Goal: Learn about a topic

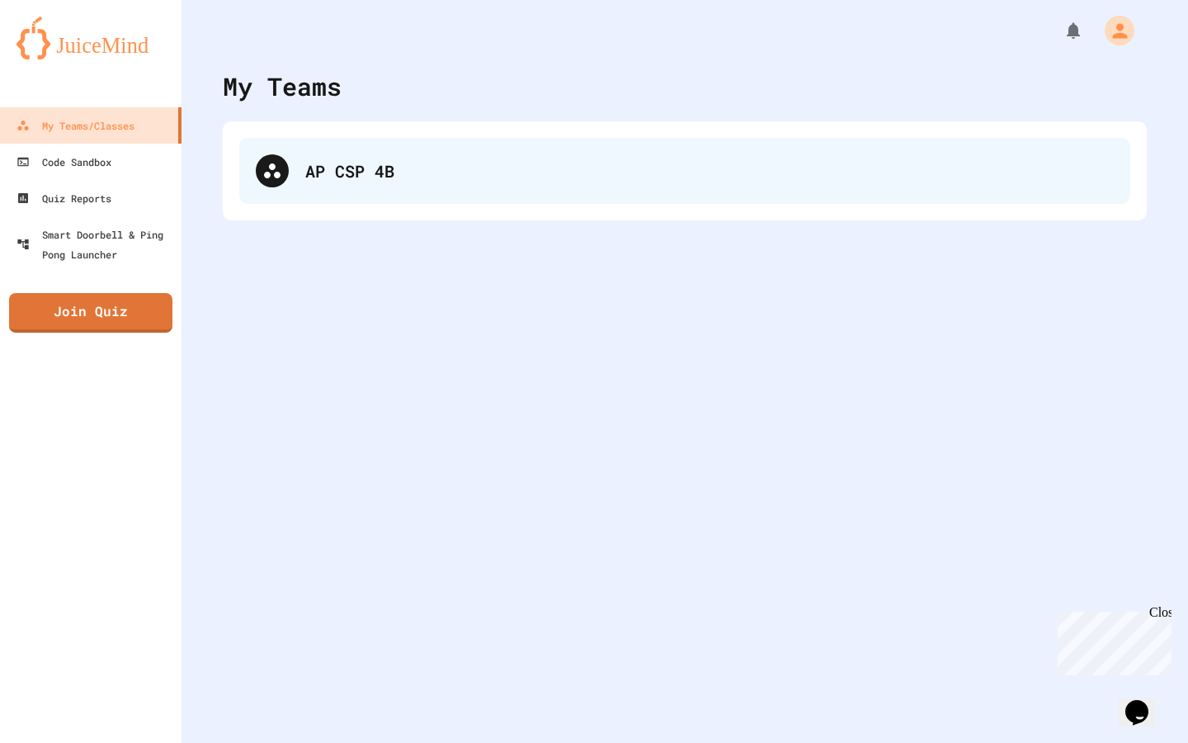
click at [357, 175] on div "AP CSP 4B" at bounding box center [709, 170] width 809 height 25
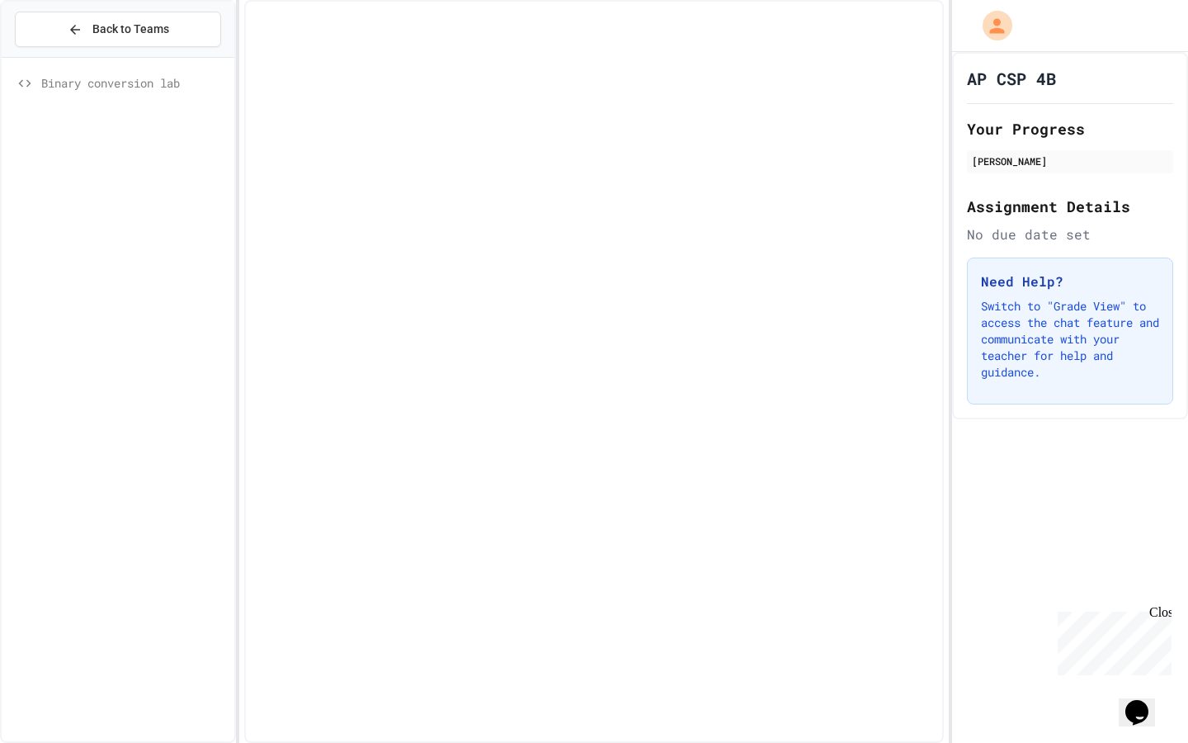
click at [153, 83] on span "Binary conversion lab" at bounding box center [134, 82] width 186 height 17
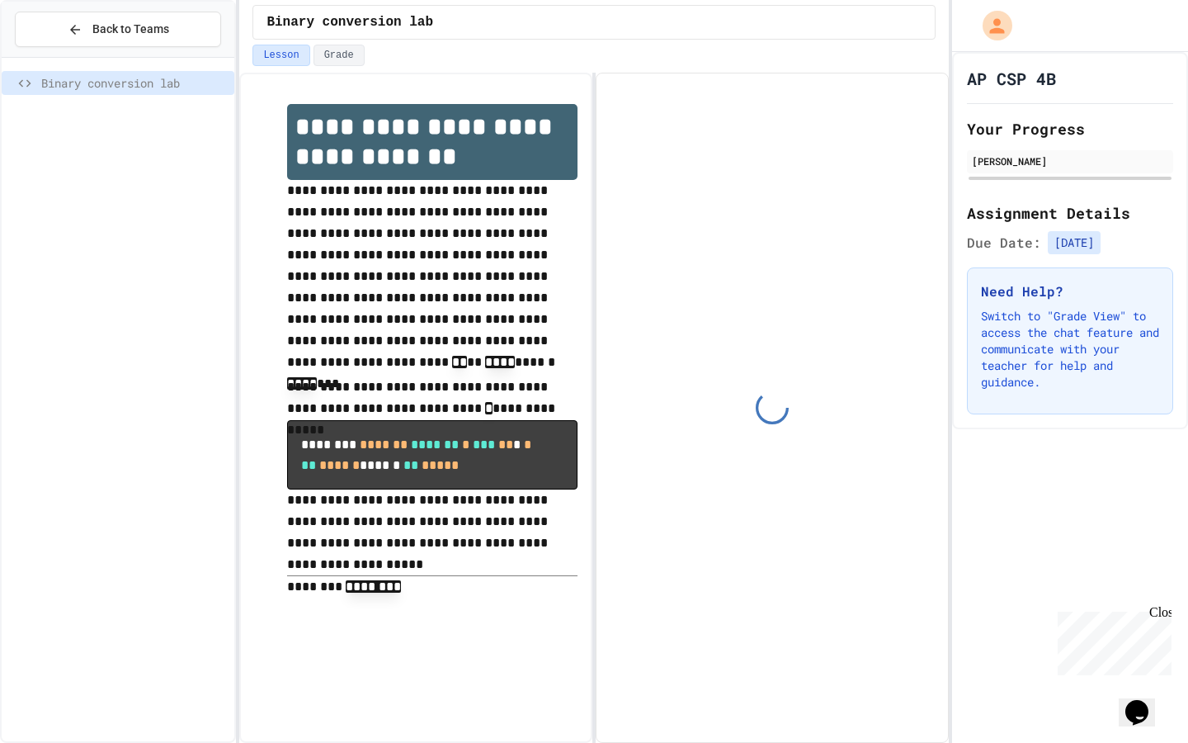
click at [127, 82] on span "Binary conversion lab" at bounding box center [134, 82] width 186 height 17
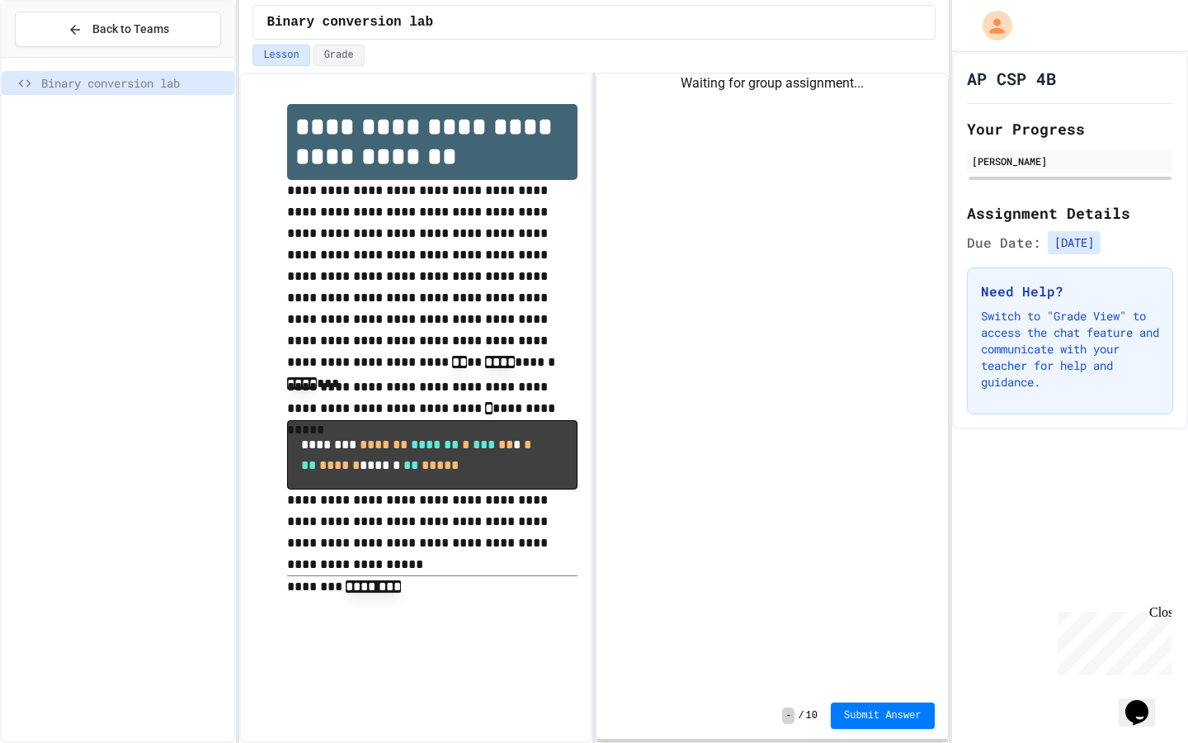
click at [646, 276] on div "Waiting for group assignment..." at bounding box center [773, 382] width 352 height 619
click at [707, 132] on div "Waiting for group assignment..." at bounding box center [773, 382] width 352 height 619
click at [396, 592] on code "********" at bounding box center [373, 586] width 55 height 12
click at [622, 503] on div "Waiting for group assignment..." at bounding box center [773, 382] width 352 height 619
